Goal: Task Accomplishment & Management: Manage account settings

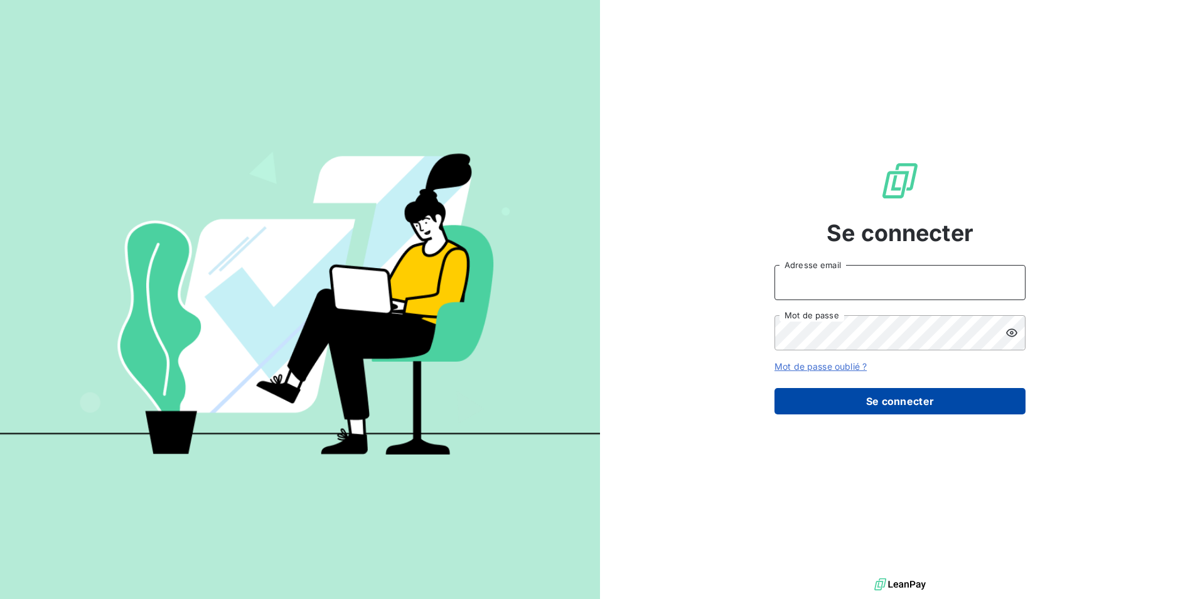
type input "[PERSON_NAME][EMAIL_ADDRESS][DOMAIN_NAME]"
click at [915, 405] on button "Se connecter" at bounding box center [899, 401] width 251 height 26
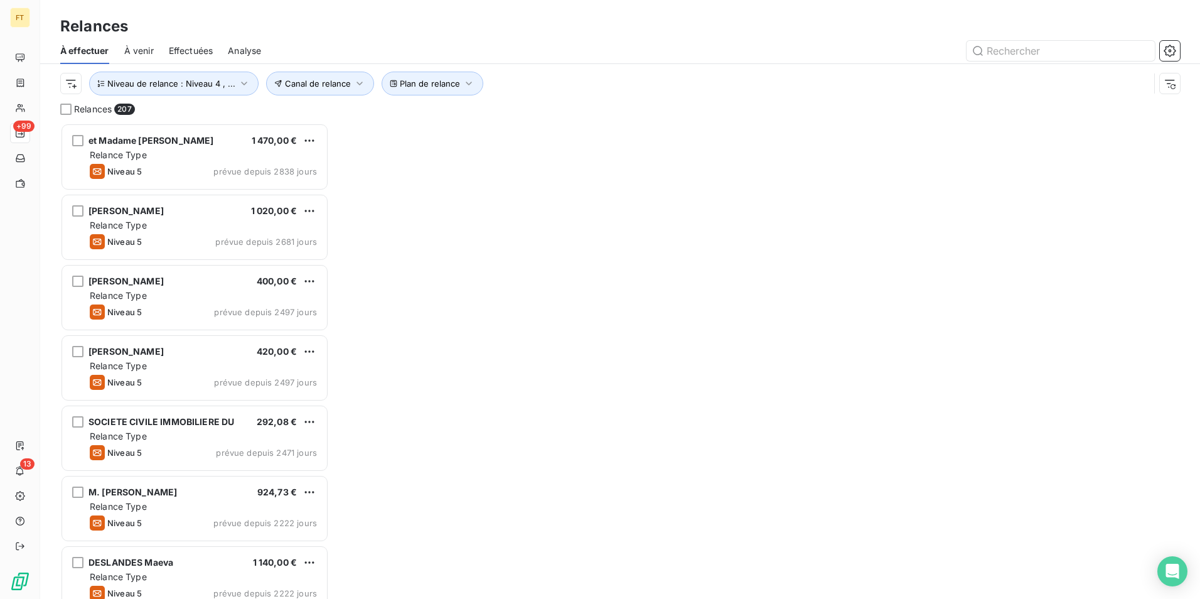
scroll to position [466, 259]
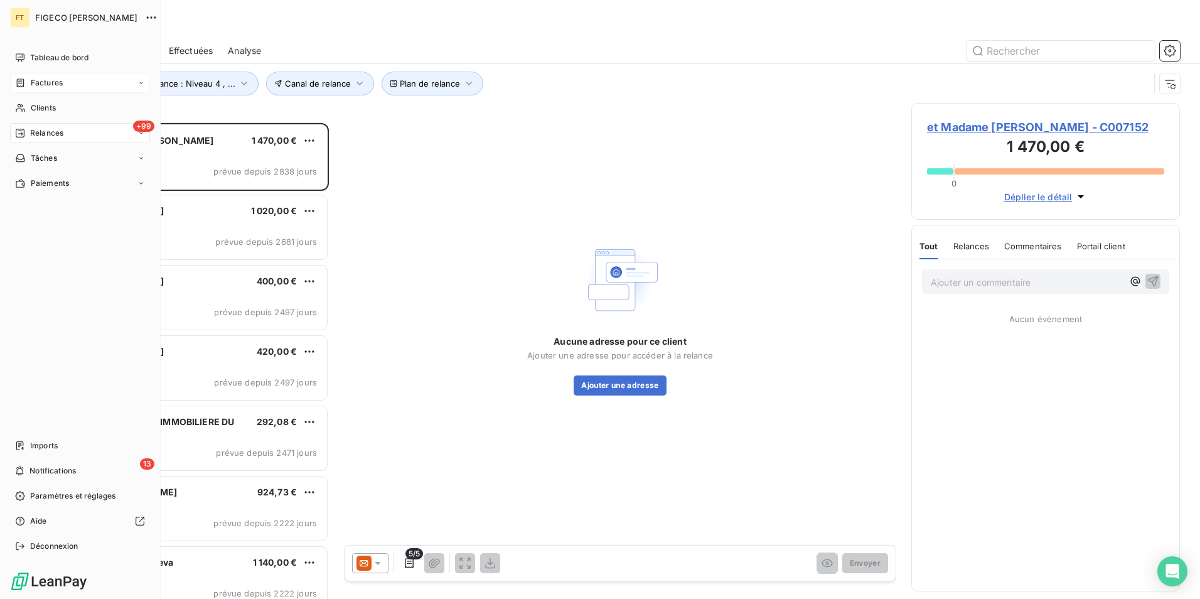
click at [61, 87] on span "Factures" at bounding box center [47, 82] width 32 height 11
click at [70, 60] on span "Tableau de bord" at bounding box center [59, 57] width 58 height 11
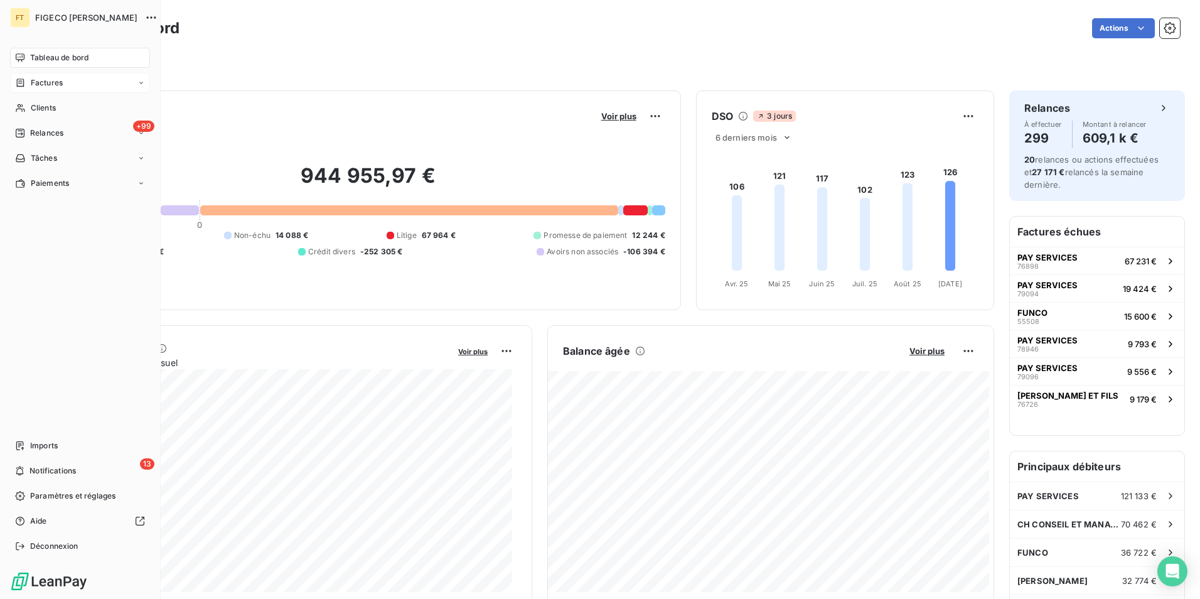
click at [99, 84] on div "Factures" at bounding box center [80, 83] width 140 height 20
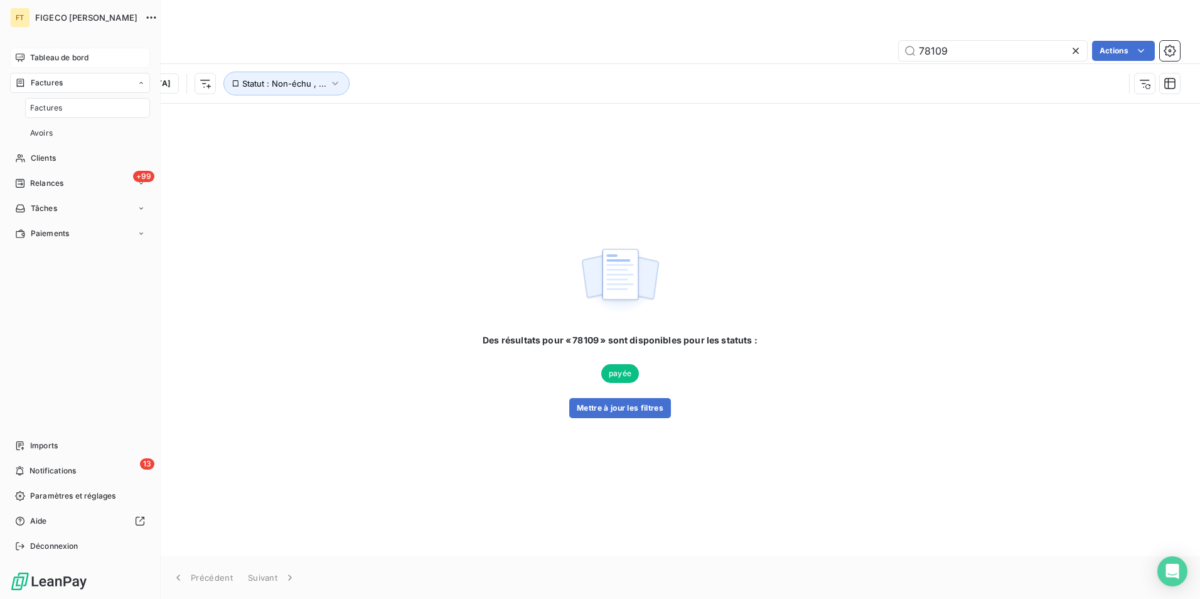
click at [99, 86] on div "Factures" at bounding box center [80, 83] width 140 height 20
click at [65, 112] on div "Clients" at bounding box center [80, 108] width 140 height 20
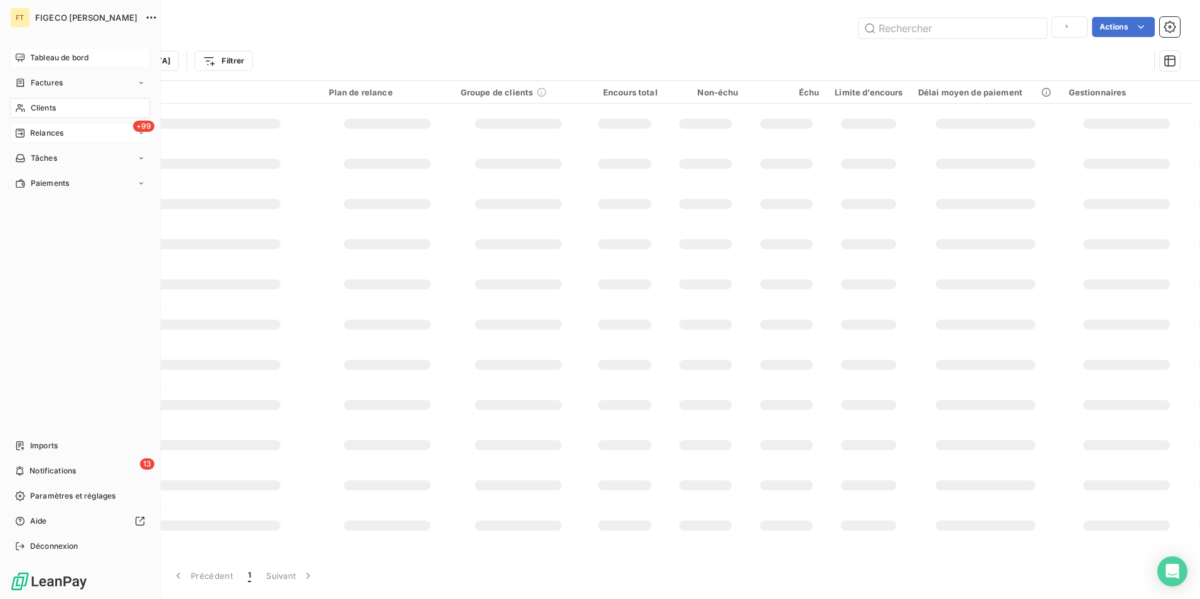
click at [63, 131] on span "Relances" at bounding box center [46, 132] width 33 height 11
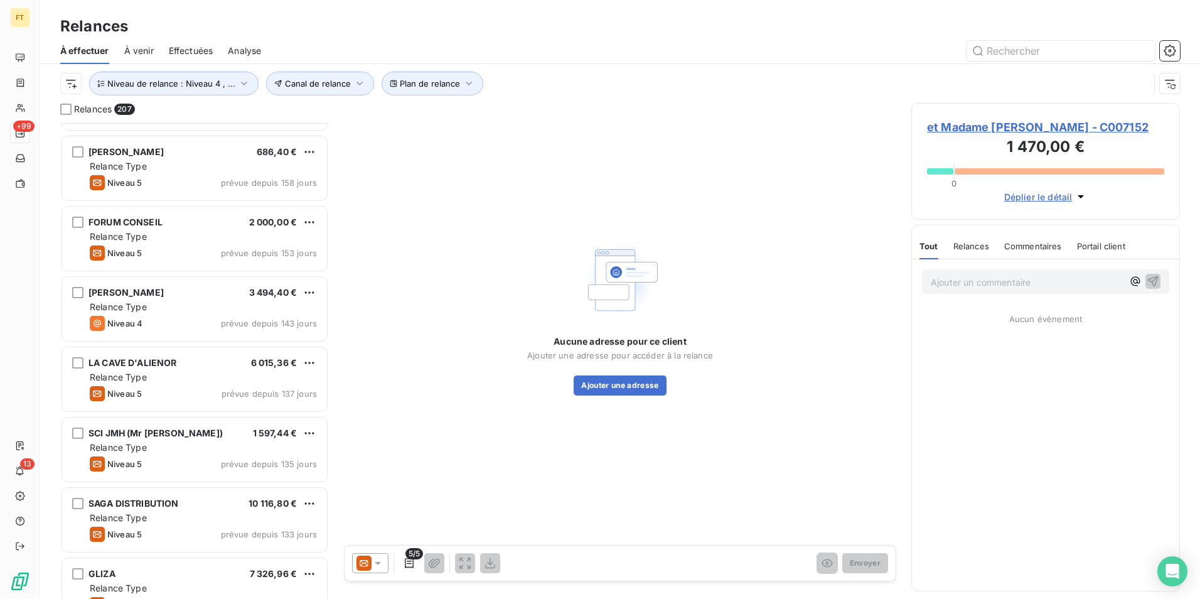
scroll to position [8943, 0]
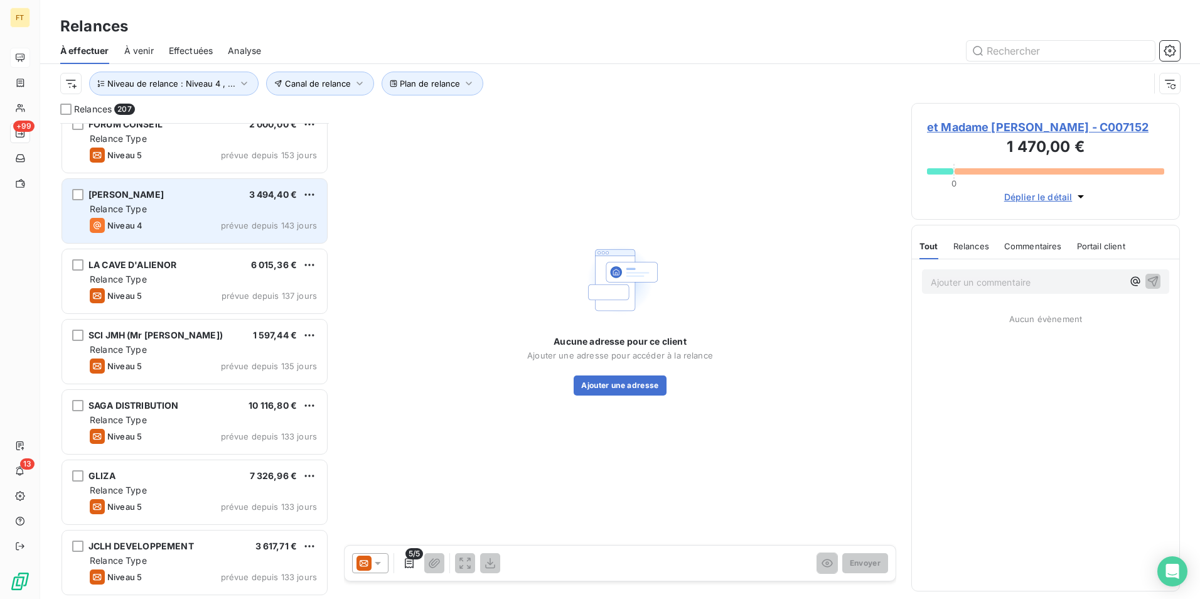
click at [131, 200] on div "[PERSON_NAME]" at bounding box center [125, 194] width 75 height 13
